Goal: Information Seeking & Learning: Learn about a topic

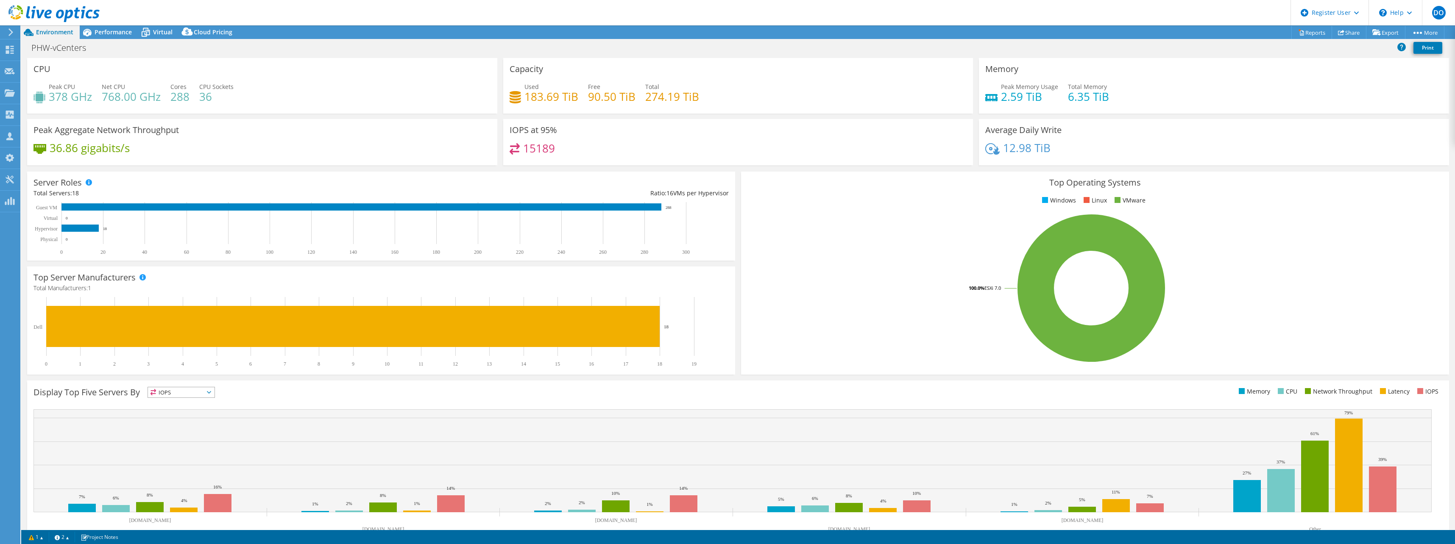
select select "EULondon"
select select "GBP"
click at [163, 52] on div "PHW-vCenters Print" at bounding box center [738, 48] width 1434 height 16
click at [95, 34] on span "Performance" at bounding box center [113, 32] width 37 height 8
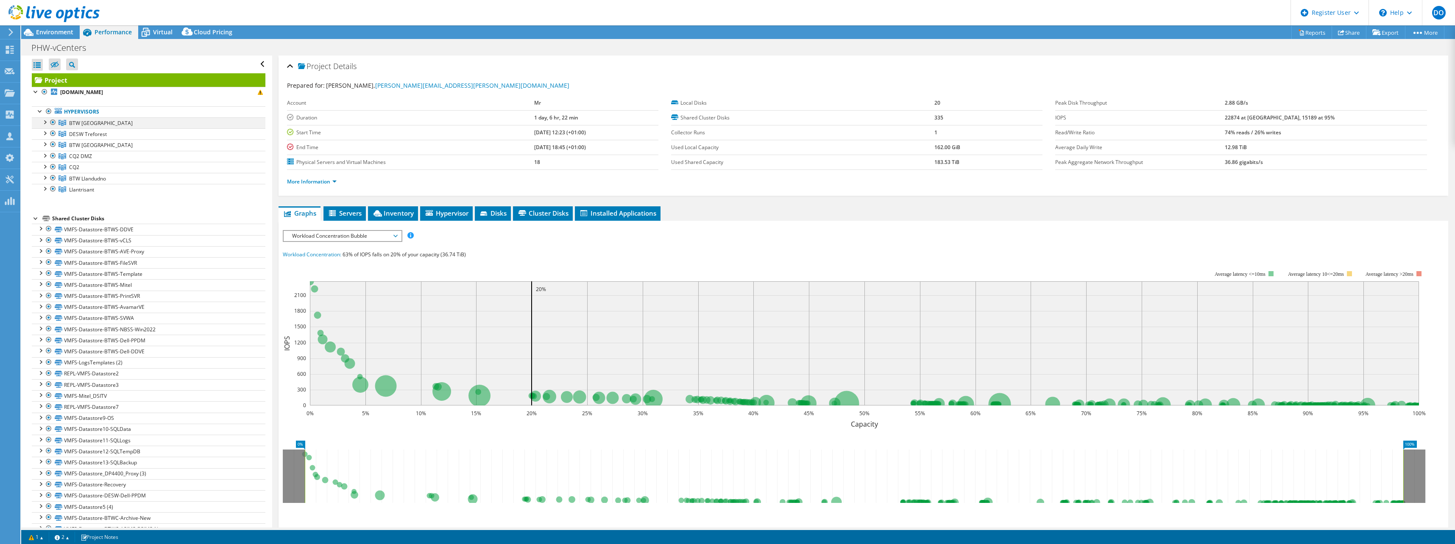
click at [45, 123] on div at bounding box center [44, 121] width 8 height 8
click at [42, 154] on div at bounding box center [44, 155] width 8 height 8
click at [42, 189] on div at bounding box center [44, 188] width 8 height 8
click at [45, 219] on div at bounding box center [44, 222] width 8 height 8
click at [41, 253] on div at bounding box center [44, 255] width 8 height 8
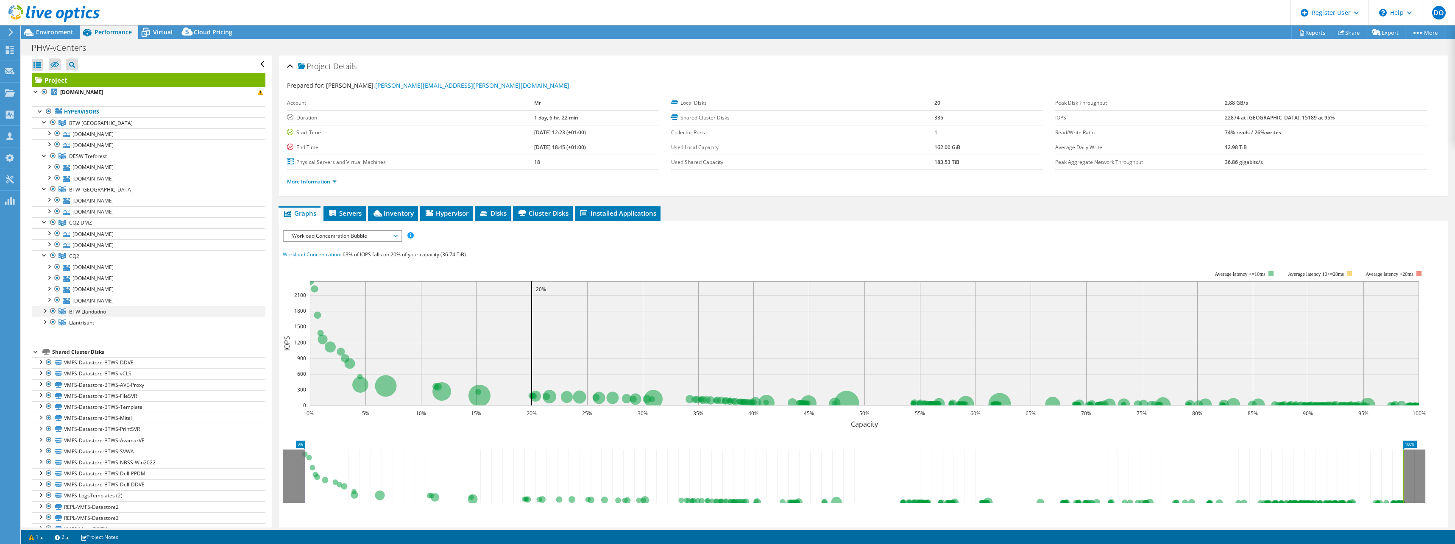
click at [45, 311] on div at bounding box center [44, 310] width 8 height 8
click at [41, 345] on div at bounding box center [44, 344] width 8 height 8
click at [41, 123] on div at bounding box center [44, 121] width 8 height 8
click at [43, 134] on div at bounding box center [44, 132] width 8 height 8
click at [42, 145] on div at bounding box center [44, 144] width 8 height 8
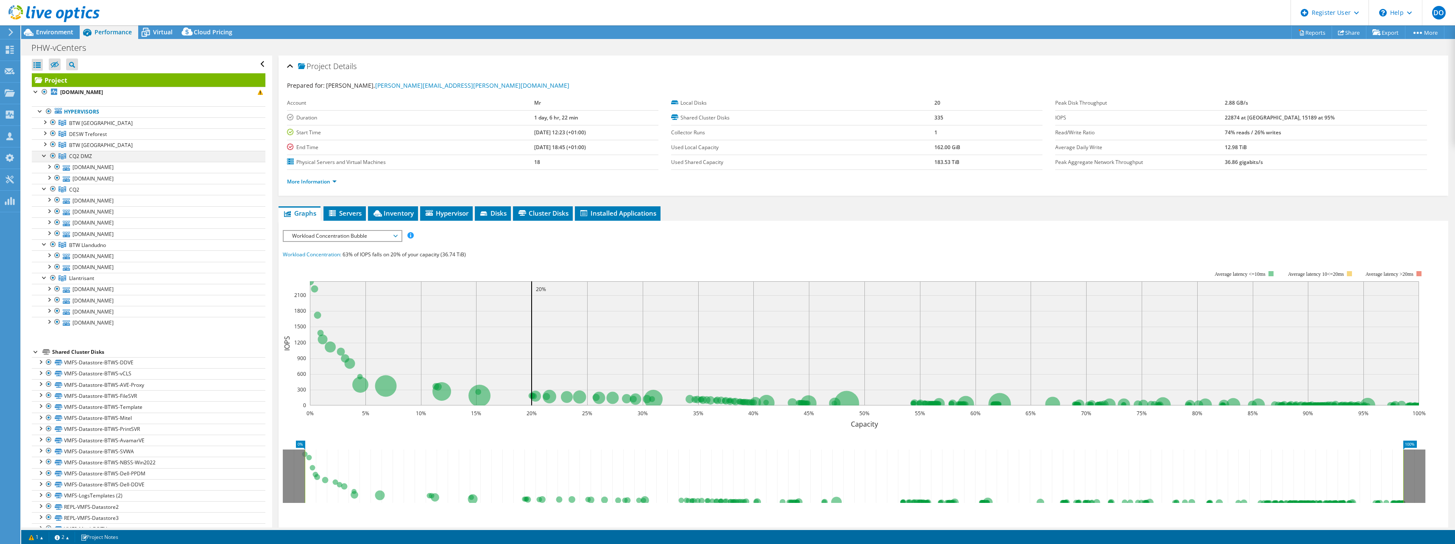
click at [41, 157] on div at bounding box center [44, 155] width 8 height 8
click at [43, 166] on div at bounding box center [44, 166] width 8 height 8
click at [44, 177] on div at bounding box center [44, 177] width 8 height 8
click at [44, 187] on div at bounding box center [44, 188] width 8 height 8
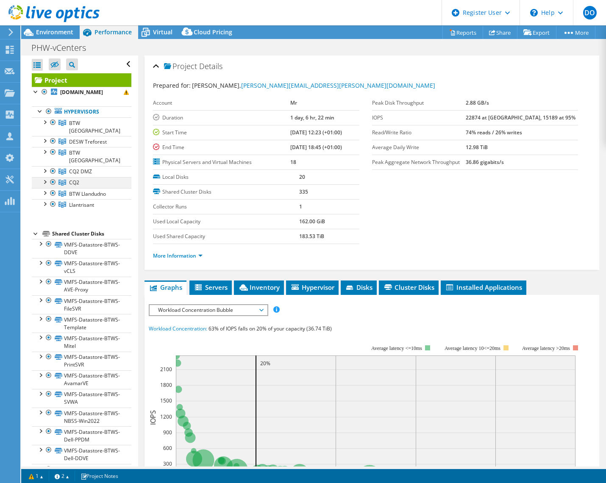
click at [44, 177] on div at bounding box center [44, 181] width 8 height 8
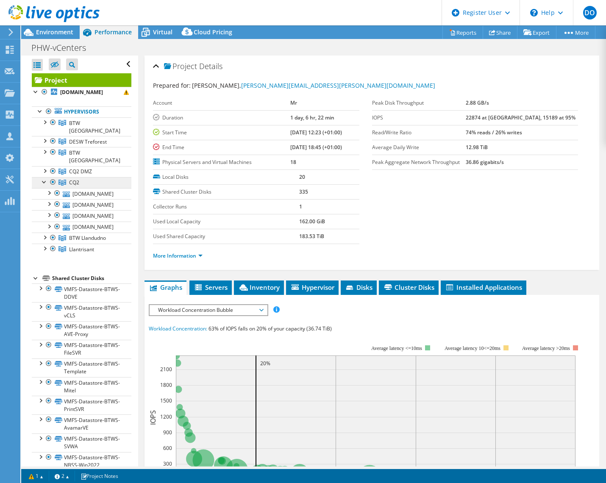
click at [71, 177] on link "CQ2" at bounding box center [82, 182] width 100 height 11
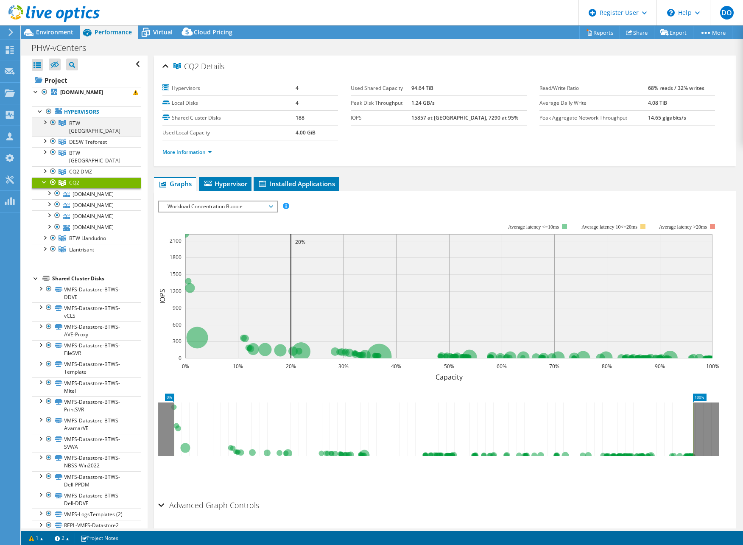
click at [52, 121] on div at bounding box center [53, 122] width 8 height 10
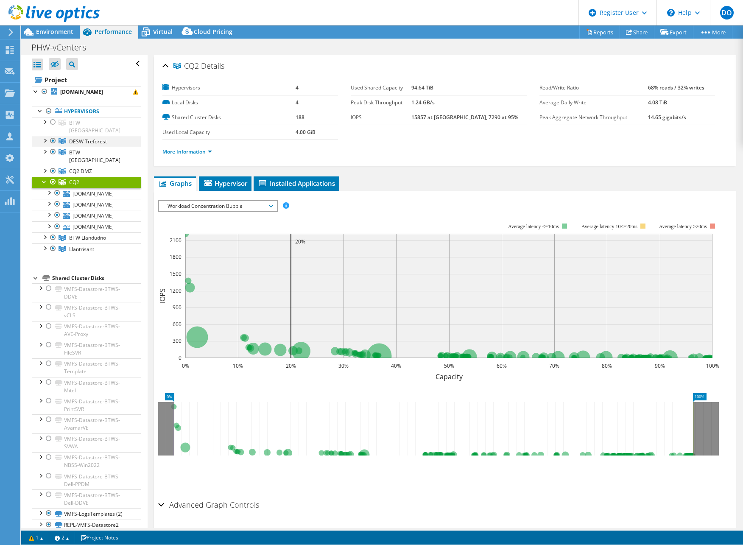
click at [52, 136] on div at bounding box center [53, 141] width 8 height 10
click at [52, 116] on div at bounding box center [49, 111] width 8 height 10
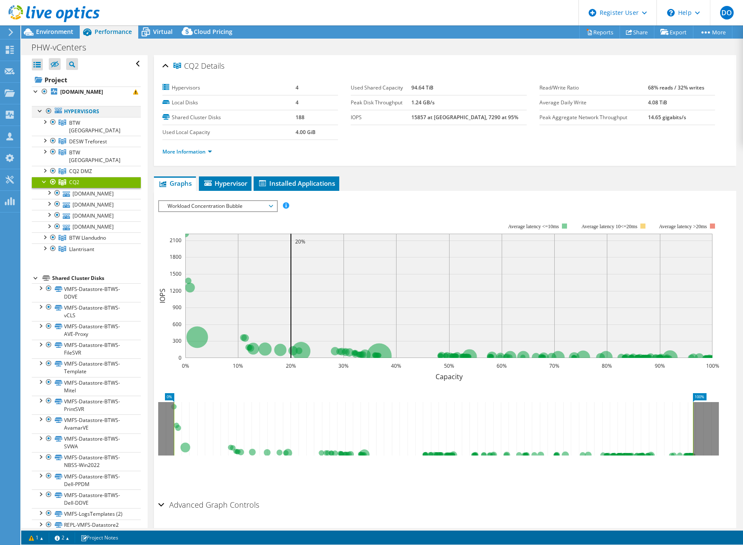
click at [48, 136] on li "BTW [GEOGRAPHIC_DATA] [DOMAIN_NAME] datastore1 (10) VMFS-Datastore-BTWS-DDVE" at bounding box center [86, 126] width 109 height 19
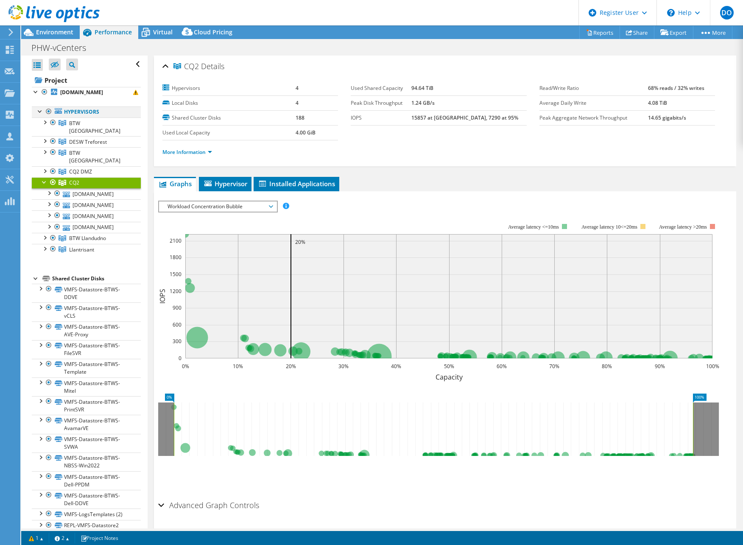
click at [49, 109] on div at bounding box center [49, 111] width 8 height 10
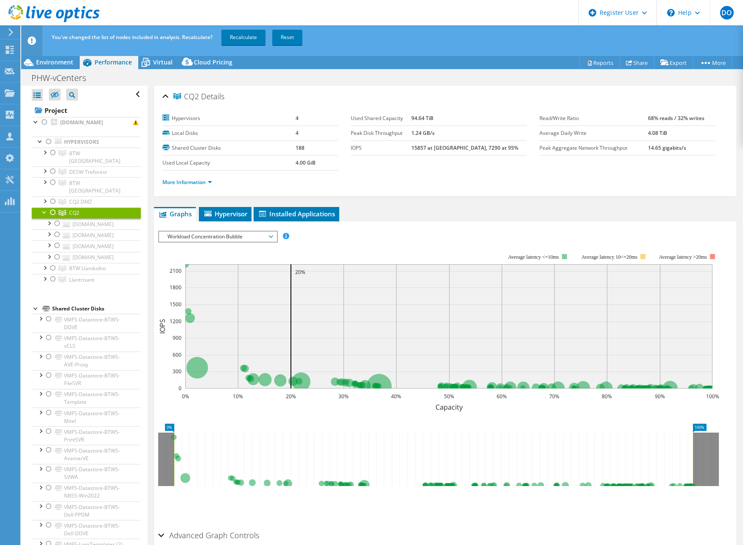
click at [51, 207] on div at bounding box center [53, 212] width 8 height 10
click at [240, 36] on link "Recalculate" at bounding box center [243, 37] width 44 height 15
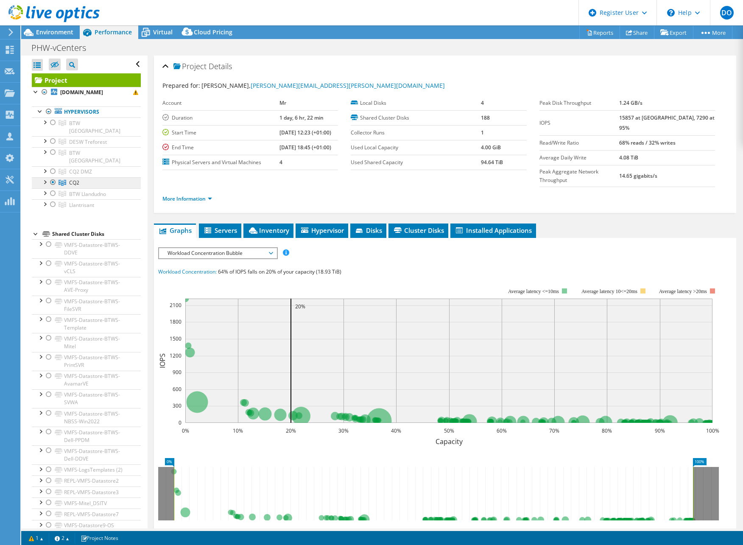
click at [74, 179] on span "CQ2" at bounding box center [74, 182] width 10 height 7
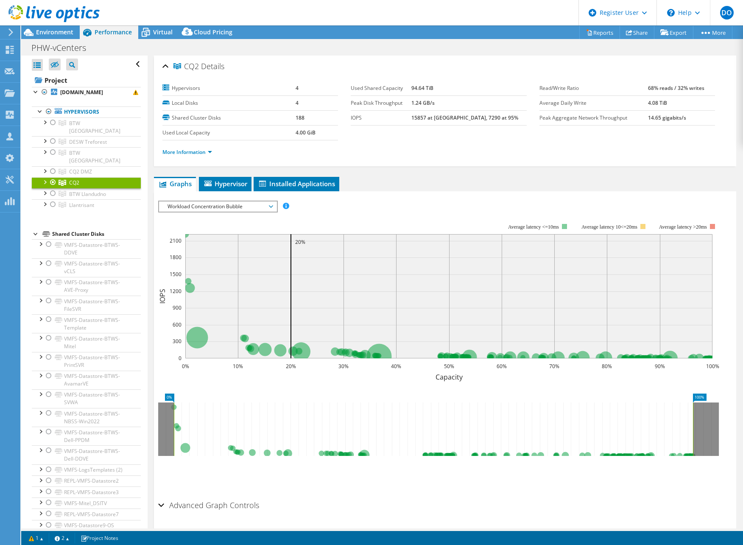
click at [214, 155] on li "More Information" at bounding box center [189, 152] width 55 height 9
click at [209, 152] on link "More Information" at bounding box center [187, 151] width 50 height 7
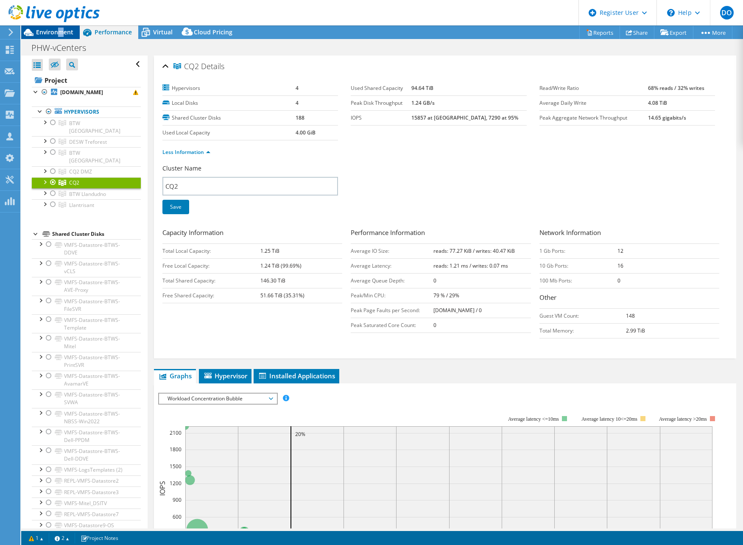
click at [60, 34] on span "Environment" at bounding box center [54, 32] width 37 height 8
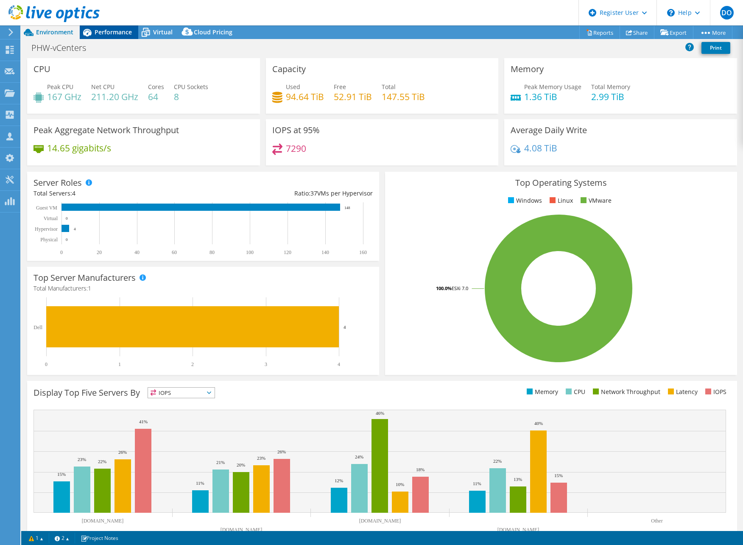
click at [104, 36] on div "Performance" at bounding box center [109, 32] width 59 height 14
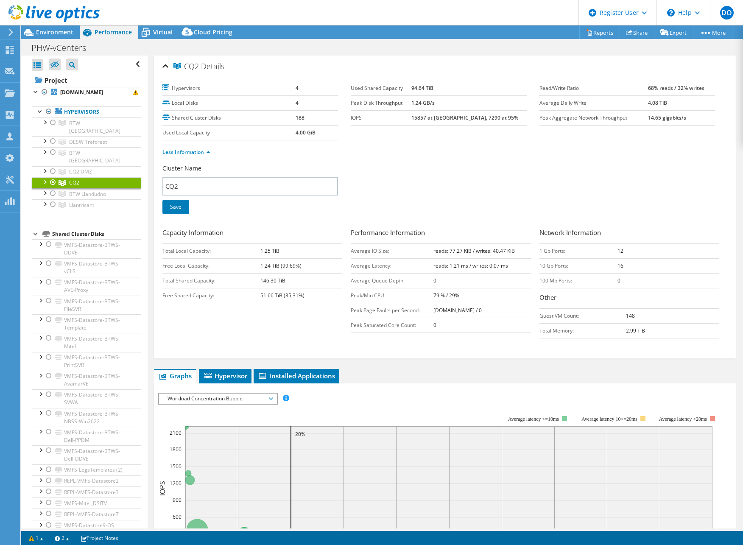
click at [42, 177] on div at bounding box center [44, 181] width 8 height 8
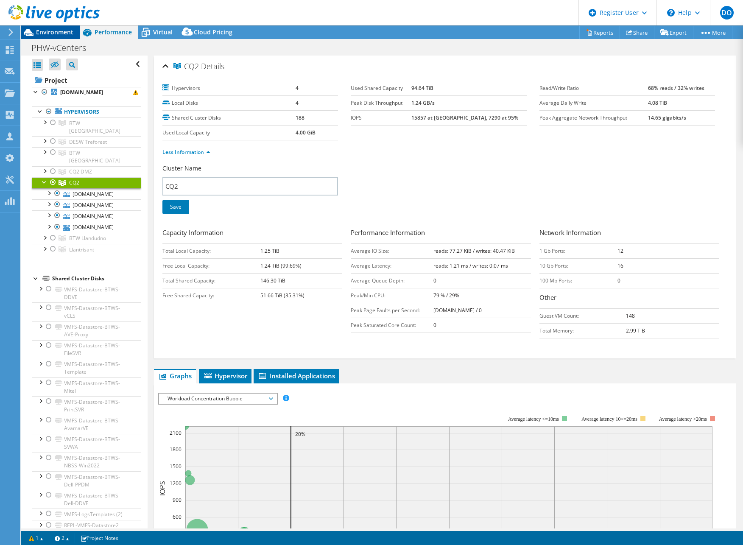
click at [67, 32] on span "Environment" at bounding box center [54, 32] width 37 height 8
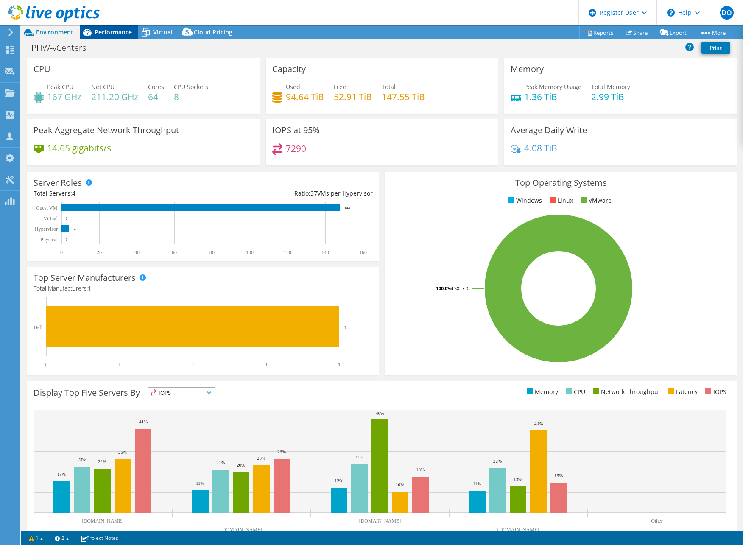
click at [95, 36] on span "Performance" at bounding box center [113, 32] width 37 height 8
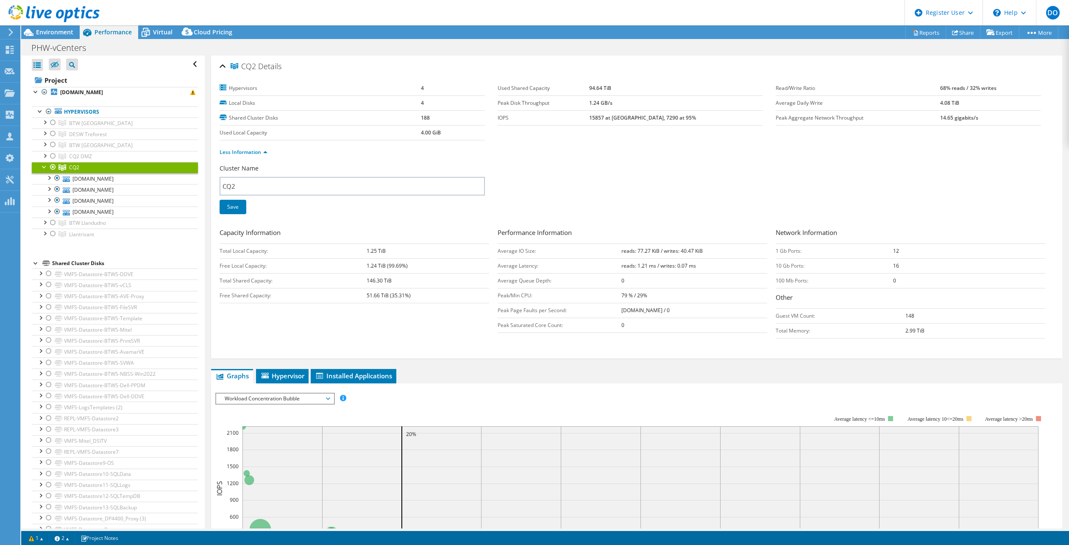
click at [59, 33] on span "Environment" at bounding box center [54, 32] width 37 height 8
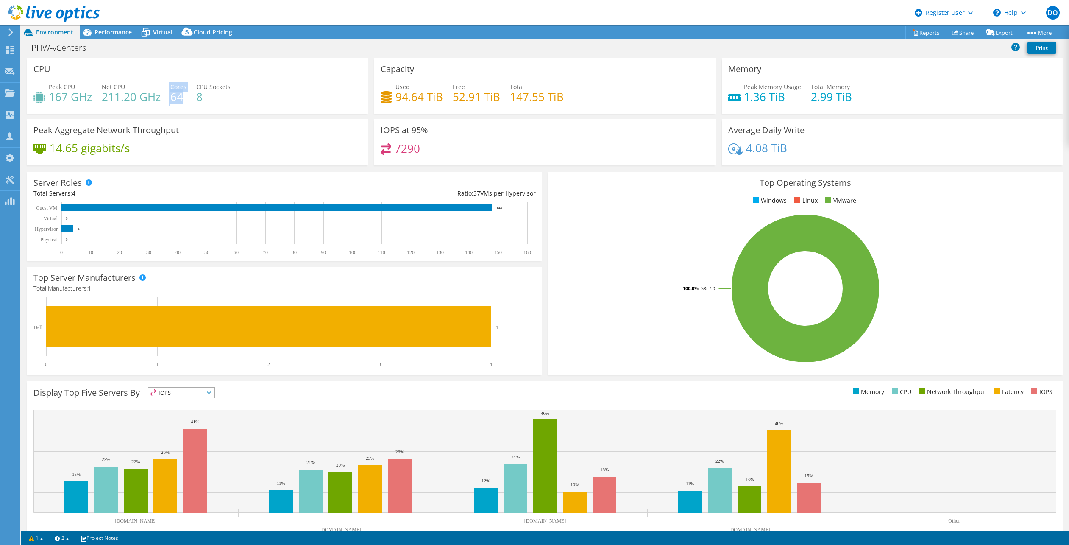
drag, startPoint x: 169, startPoint y: 92, endPoint x: 184, endPoint y: 92, distance: 14.8
click at [184, 92] on div "Peak CPU 167 GHz Net CPU 211.20 GHz Cores 64 CPU Sockets 8" at bounding box center [198, 96] width 329 height 28
click at [105, 31] on span "Performance" at bounding box center [113, 32] width 37 height 8
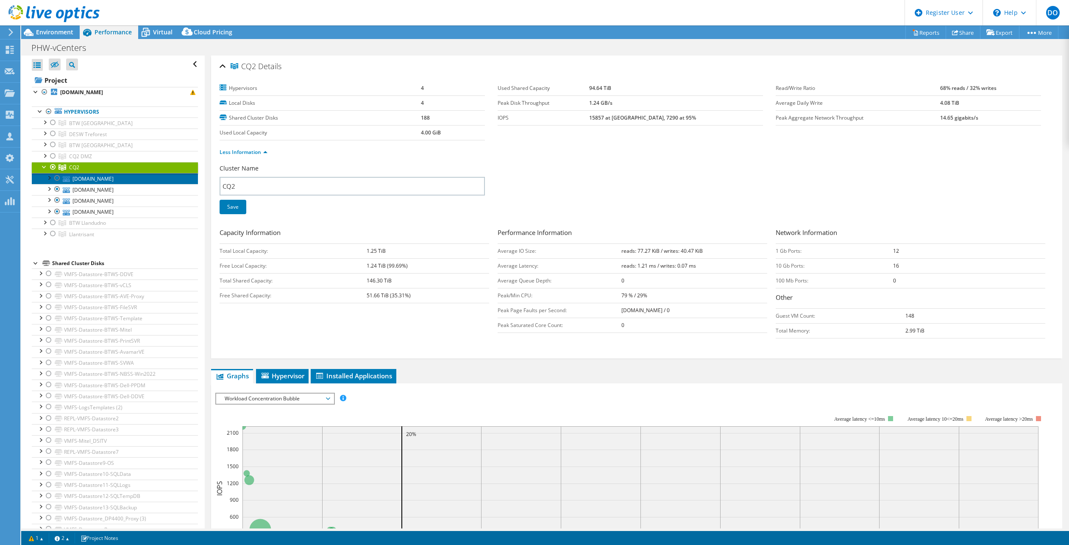
click at [105, 178] on link "[DOMAIN_NAME]" at bounding box center [115, 178] width 166 height 11
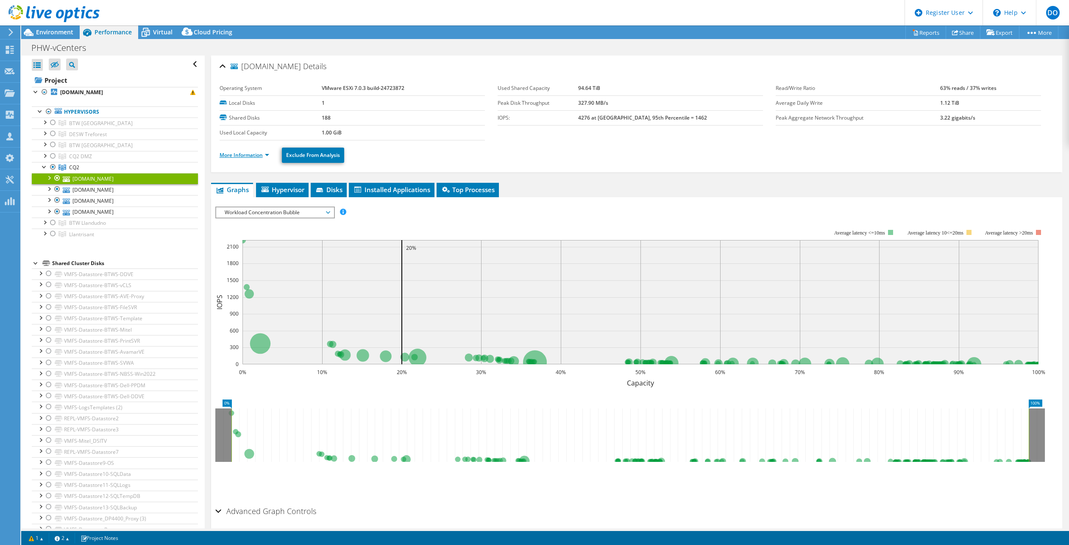
click at [264, 155] on link "More Information" at bounding box center [245, 154] width 50 height 7
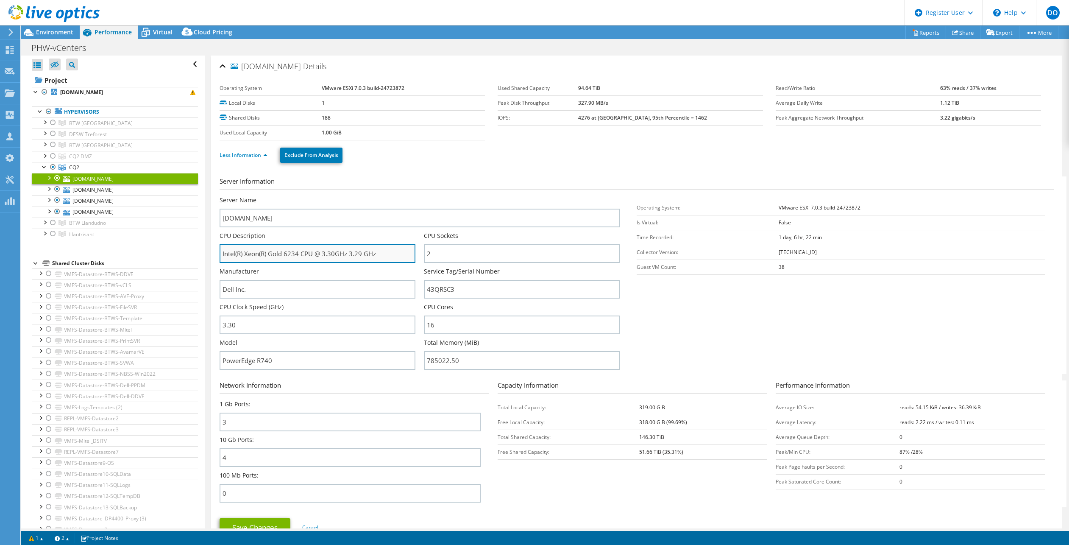
drag, startPoint x: 286, startPoint y: 253, endPoint x: 295, endPoint y: 252, distance: 9.3
click at [298, 252] on input "Intel(R) Xeon(R) Gold 6234 CPU @ 3.30GHz 3.29 GHz" at bounding box center [318, 253] width 196 height 19
drag, startPoint x: 59, startPoint y: 31, endPoint x: 344, endPoint y: 103, distance: 293.7
click at [59, 31] on span "Environment" at bounding box center [54, 32] width 37 height 8
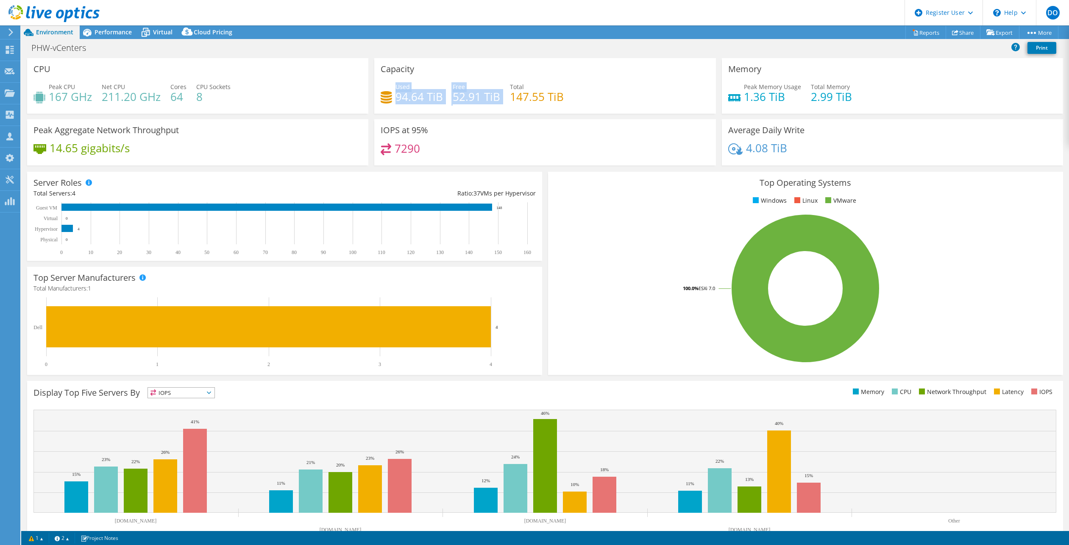
drag, startPoint x: 393, startPoint y: 93, endPoint x: 475, endPoint y: 104, distance: 83.0
click at [475, 104] on div "Used 94.64 TiB Free 52.91 TiB Total 147.55 TiB" at bounding box center [545, 96] width 329 height 28
drag, startPoint x: 475, startPoint y: 104, endPoint x: 488, endPoint y: 103, distance: 12.8
click at [489, 101] on h4 "52.91 TiB" at bounding box center [476, 96] width 47 height 9
drag, startPoint x: 394, startPoint y: 96, endPoint x: 441, endPoint y: 97, distance: 46.7
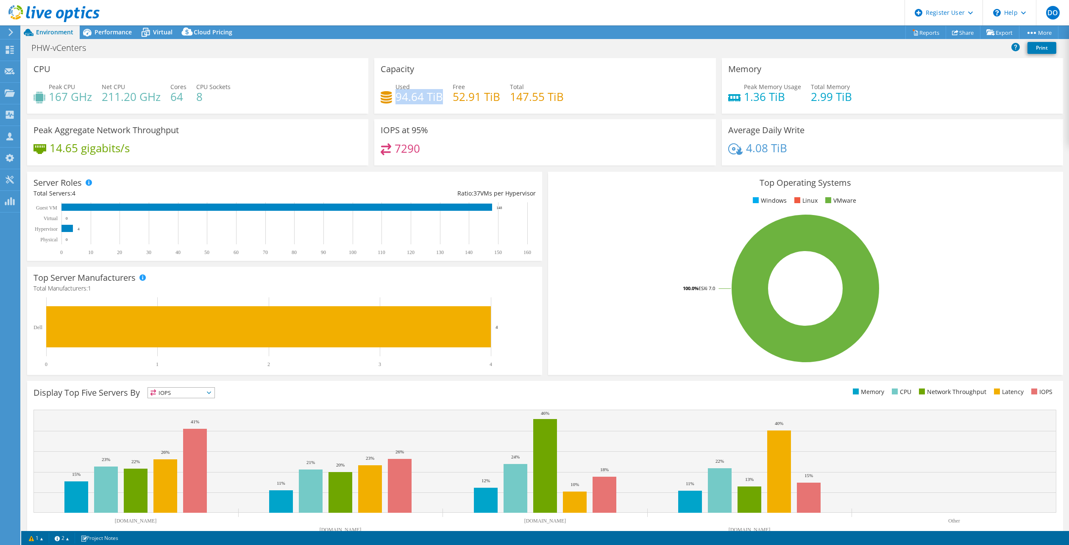
click at [441, 97] on h4 "94.64 TiB" at bounding box center [419, 96] width 47 height 9
drag, startPoint x: 441, startPoint y: 97, endPoint x: 477, endPoint y: 107, distance: 37.9
click at [477, 107] on div "Used 94.64 TiB Free 52.91 TiB Total 147.55 TiB" at bounding box center [545, 96] width 329 height 28
drag, startPoint x: 438, startPoint y: 98, endPoint x: 396, endPoint y: 101, distance: 42.9
click at [396, 101] on h4 "94.64 TiB" at bounding box center [419, 96] width 47 height 9
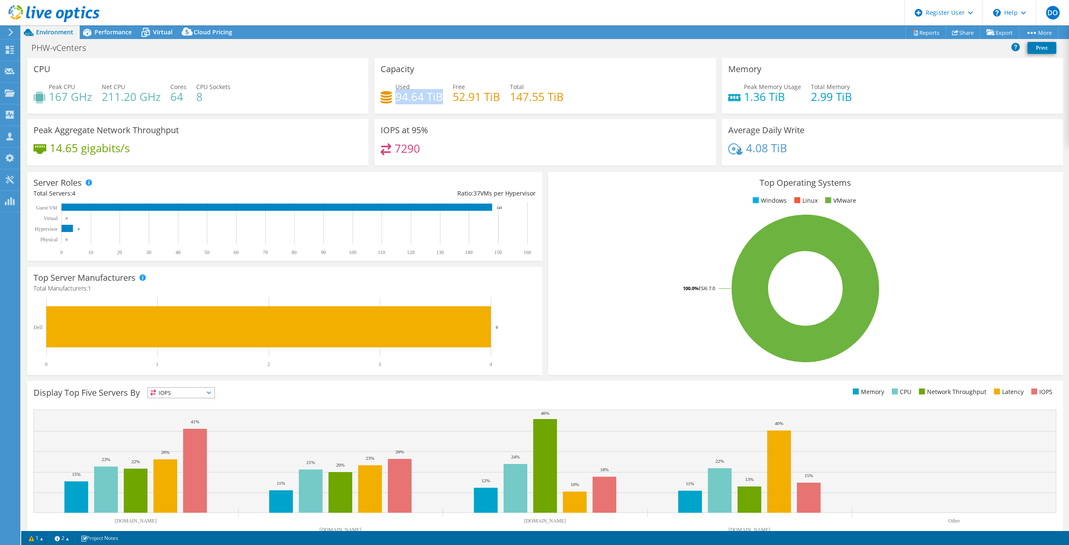
drag, startPoint x: 110, startPoint y: 33, endPoint x: 204, endPoint y: 110, distance: 121.4
click at [110, 33] on span "Performance" at bounding box center [113, 32] width 37 height 8
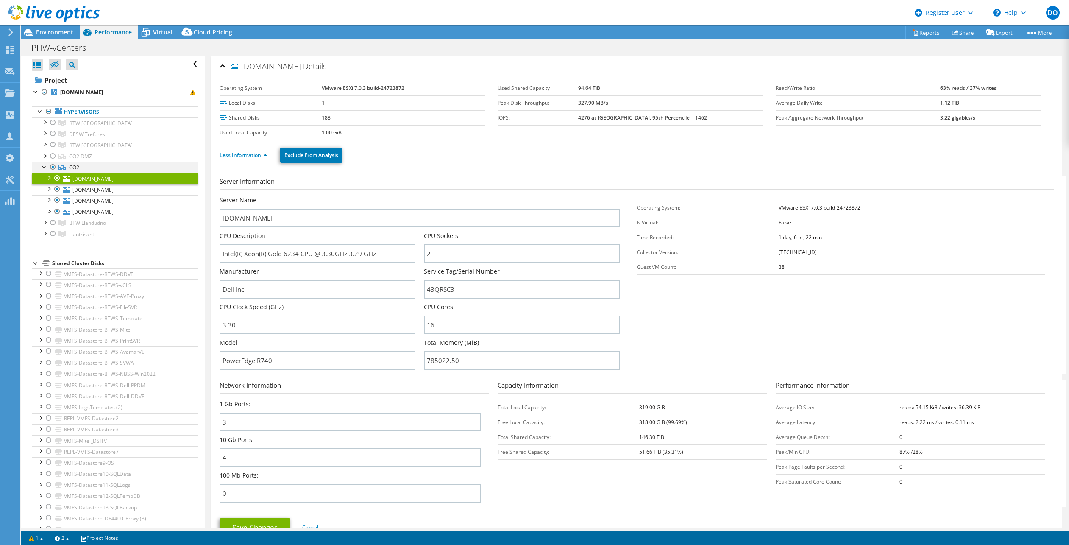
click at [44, 166] on div at bounding box center [44, 166] width 8 height 8
drag, startPoint x: 45, startPoint y: 154, endPoint x: 84, endPoint y: 158, distance: 39.2
click at [45, 154] on div at bounding box center [44, 155] width 8 height 8
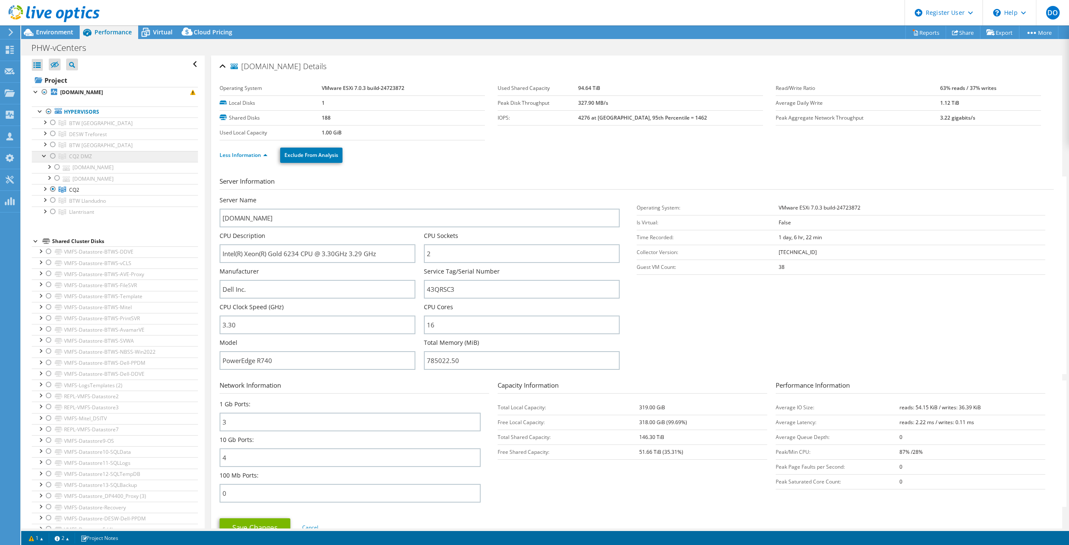
click at [90, 157] on span "CQ2 DMZ" at bounding box center [80, 156] width 23 height 7
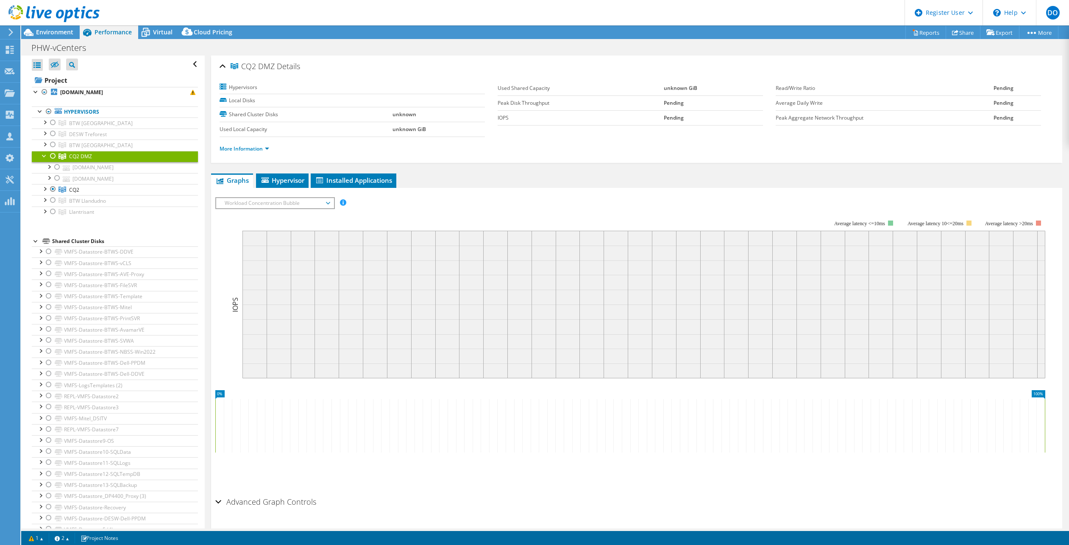
click at [41, 156] on div at bounding box center [44, 155] width 8 height 8
click at [45, 154] on div at bounding box center [44, 155] width 8 height 8
click at [44, 187] on div at bounding box center [44, 188] width 8 height 8
click at [101, 200] on link "[DOMAIN_NAME]" at bounding box center [115, 200] width 166 height 11
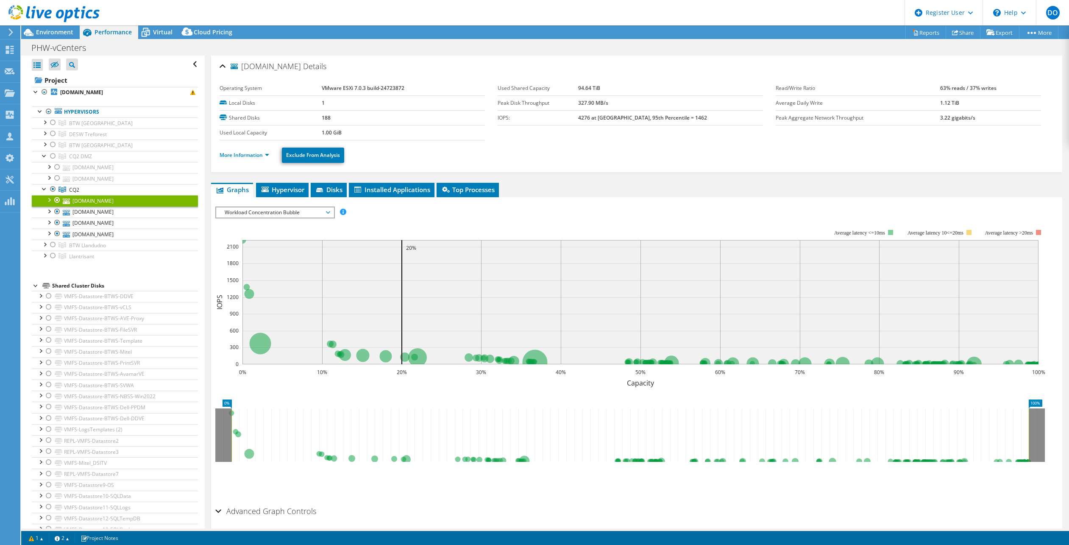
drag, startPoint x: 61, startPoint y: 27, endPoint x: 63, endPoint y: 33, distance: 6.3
click at [61, 28] on div at bounding box center [50, 14] width 100 height 28
click at [63, 33] on span "Environment" at bounding box center [54, 32] width 37 height 8
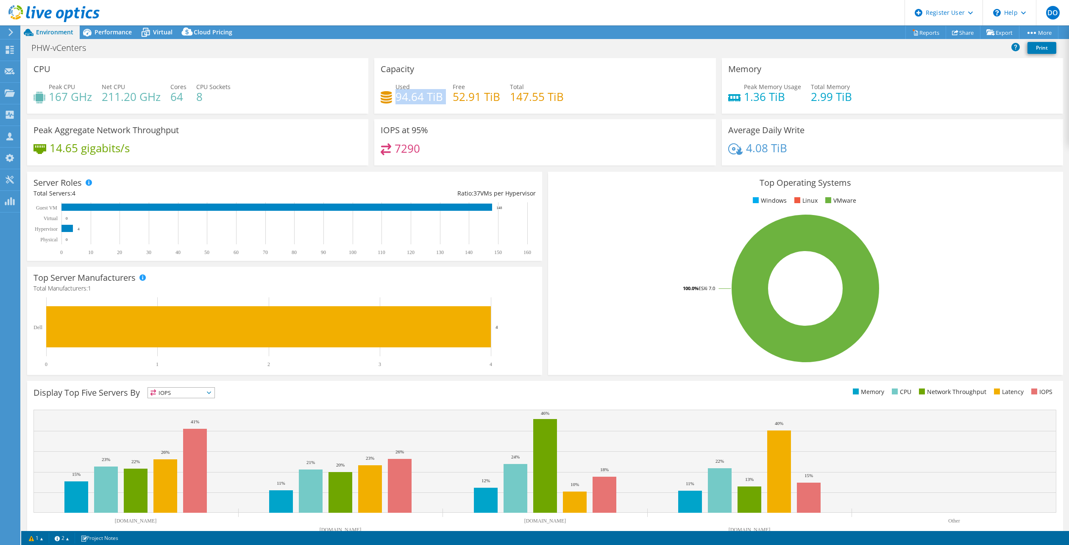
drag, startPoint x: 396, startPoint y: 98, endPoint x: 443, endPoint y: 98, distance: 46.6
click at [443, 98] on div "Used 94.64 TiB Free 52.91 TiB Total 147.55 TiB" at bounding box center [545, 96] width 329 height 28
drag, startPoint x: 443, startPoint y: 98, endPoint x: 435, endPoint y: 92, distance: 10.4
click at [435, 92] on h4 "94.64 TiB" at bounding box center [419, 96] width 47 height 9
drag, startPoint x: 431, startPoint y: 97, endPoint x: 389, endPoint y: 97, distance: 41.6
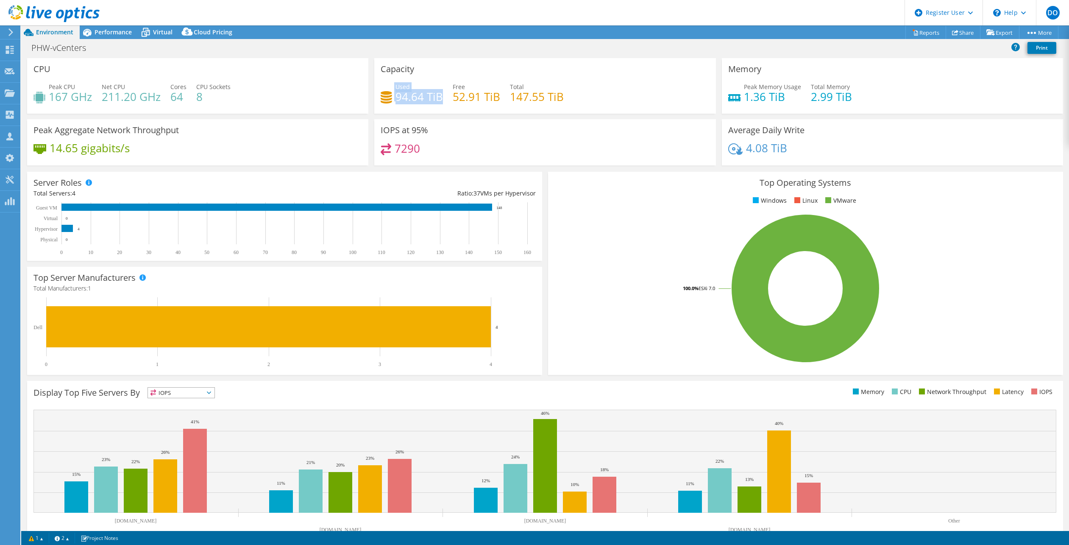
click at [389, 97] on div "Used 94.64 TiB" at bounding box center [412, 91] width 62 height 19
click at [101, 34] on span "Performance" at bounding box center [113, 32] width 37 height 8
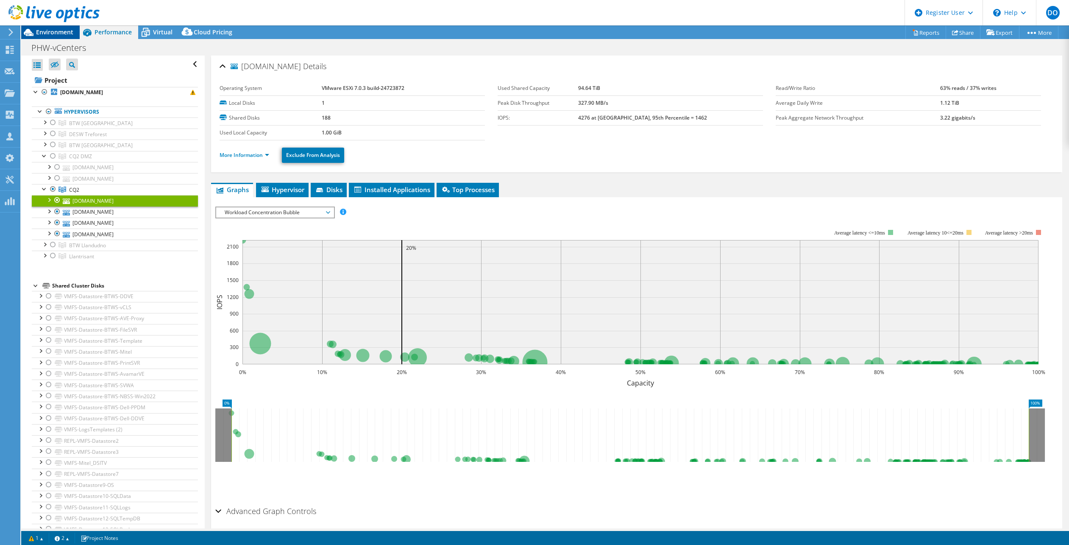
click at [49, 37] on div "Environment" at bounding box center [50, 32] width 59 height 14
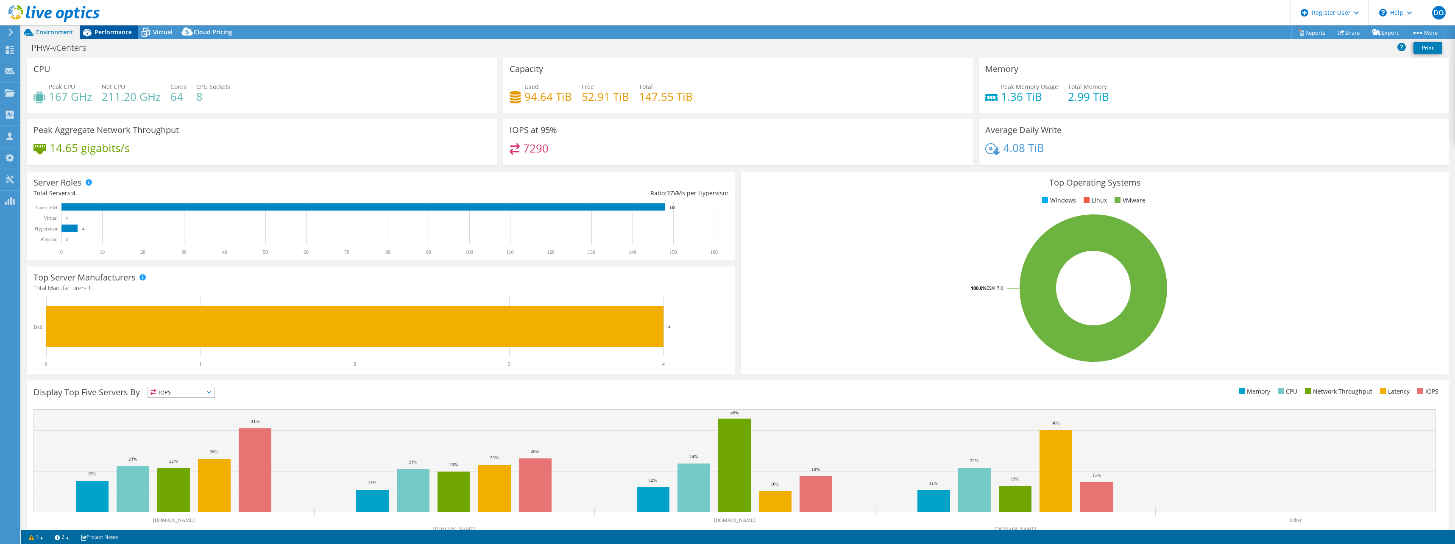
click at [109, 30] on span "Performance" at bounding box center [113, 32] width 37 height 8
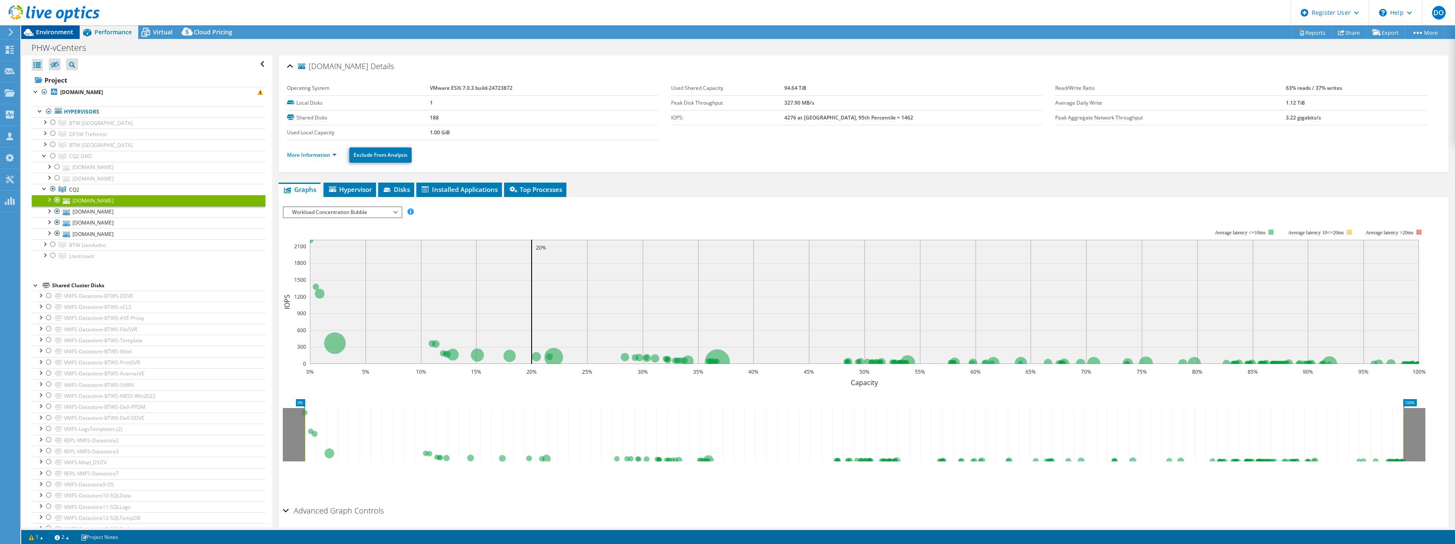
click at [57, 31] on span "Environment" at bounding box center [54, 32] width 37 height 8
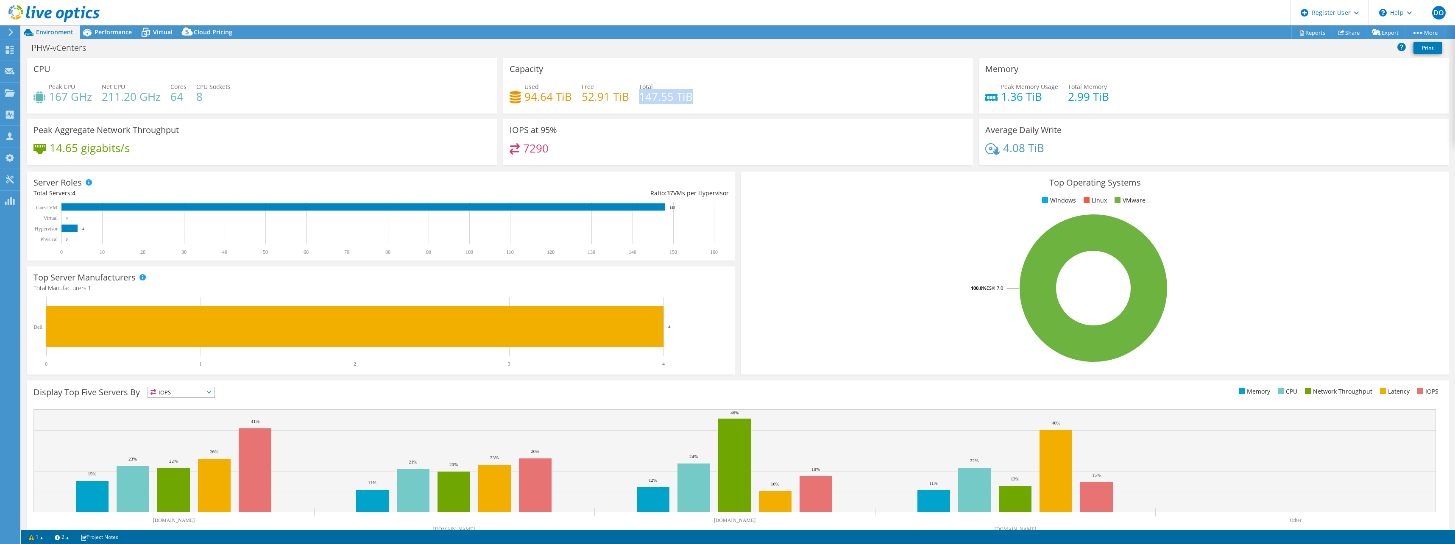
drag, startPoint x: 637, startPoint y: 95, endPoint x: 715, endPoint y: 100, distance: 78.6
click at [715, 100] on div "Used 94.64 TiB Free 52.91 TiB Total 147.55 TiB" at bounding box center [739, 96] width 458 height 28
click at [692, 98] on div "Used 94.64 TiB Free 52.91 TiB Total 147.55 TiB" at bounding box center [739, 96] width 458 height 28
drag, startPoint x: 690, startPoint y: 96, endPoint x: 637, endPoint y: 98, distance: 53.0
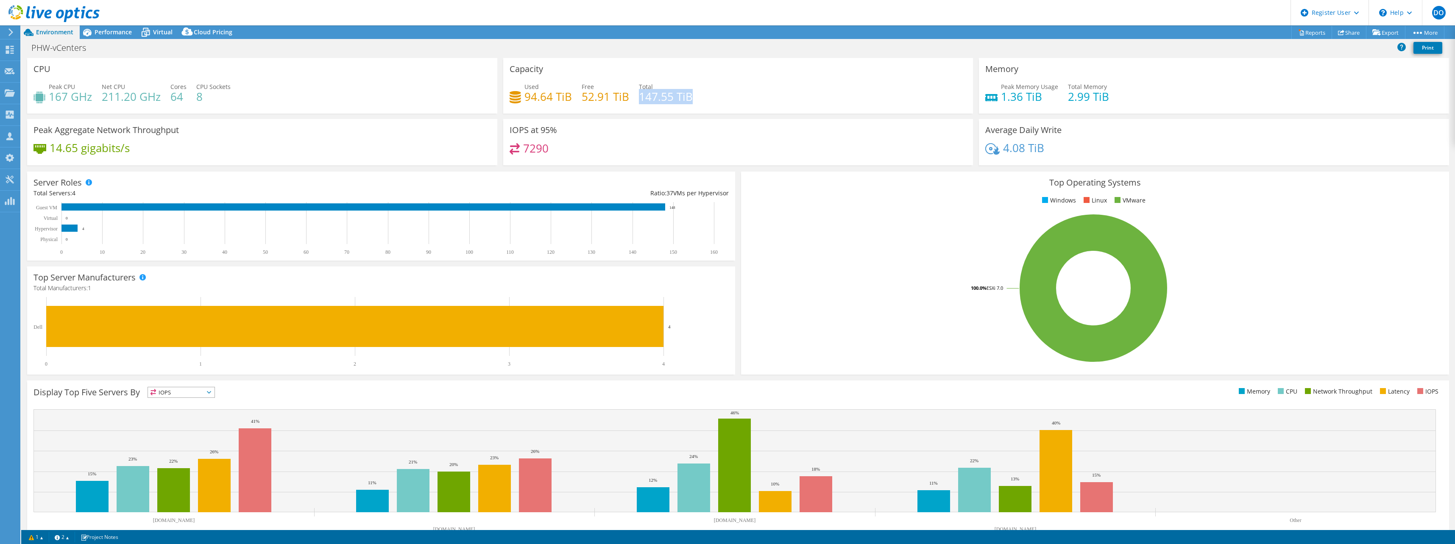
click at [637, 98] on div "Used 94.64 TiB Free 52.91 TiB Total 147.55 TiB" at bounding box center [739, 96] width 458 height 28
copy h4 "147.55 TiB"
